Goal: Register for event/course

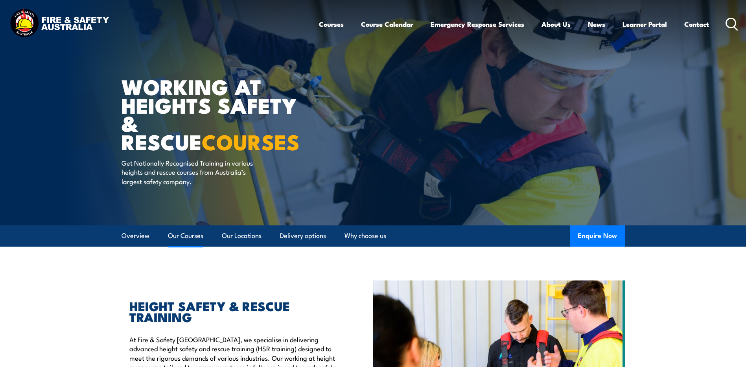
click at [190, 235] on link "Our Courses" at bounding box center [185, 235] width 35 height 21
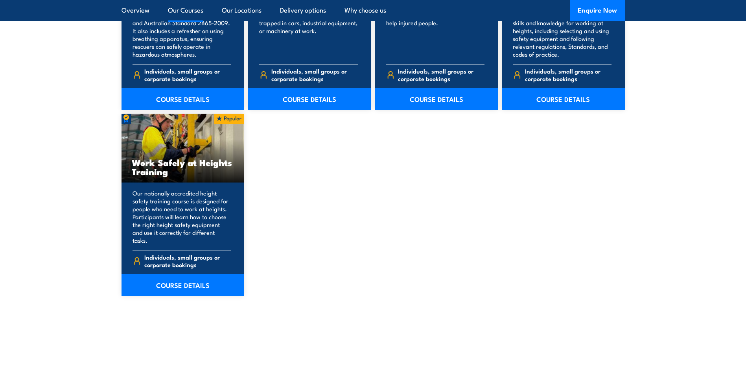
scroll to position [990, 0]
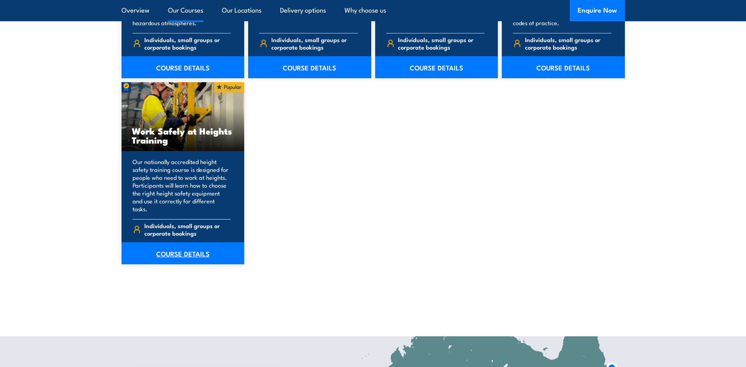
click at [194, 248] on link "COURSE DETAILS" at bounding box center [183, 253] width 123 height 22
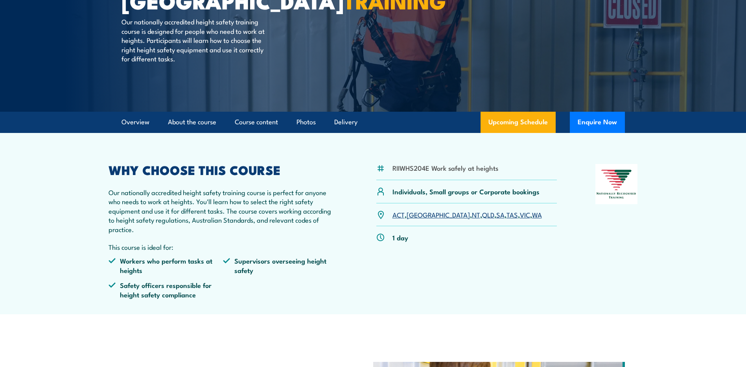
scroll to position [118, 0]
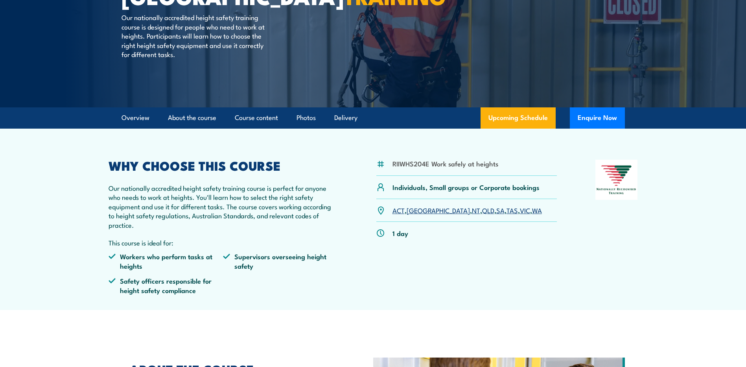
click at [497, 212] on link "SA" at bounding box center [501, 209] width 8 height 9
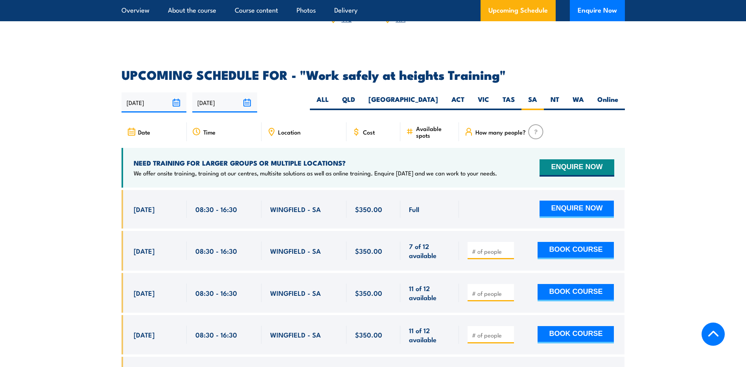
scroll to position [1134, 0]
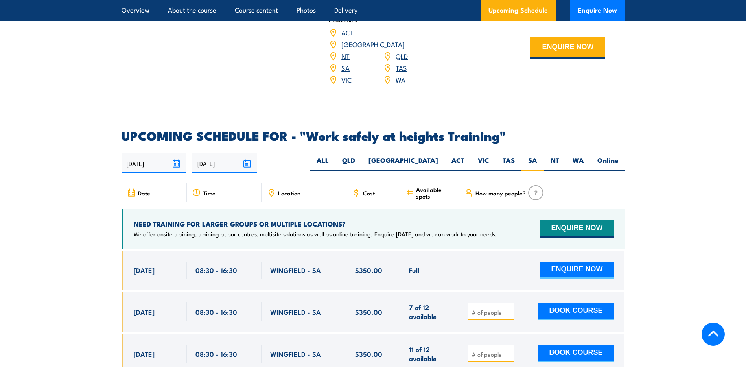
click at [670, 145] on section "UPCOMING SCHEDULE FOR - "Work safely at heights Training" [DATE] [DATE]" at bounding box center [373, 321] width 746 height 382
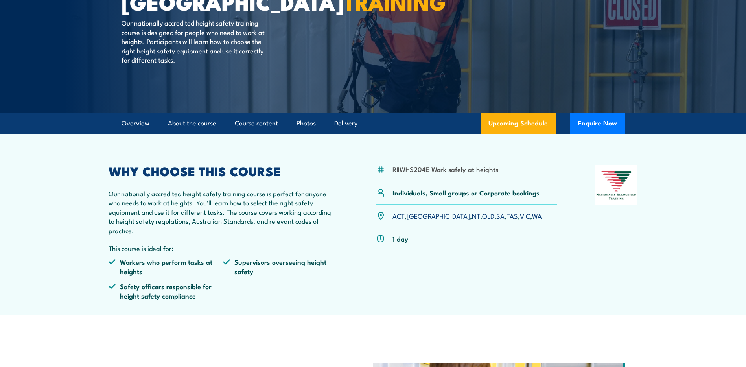
scroll to position [72, 0]
